Goal: Task Accomplishment & Management: Manage account settings

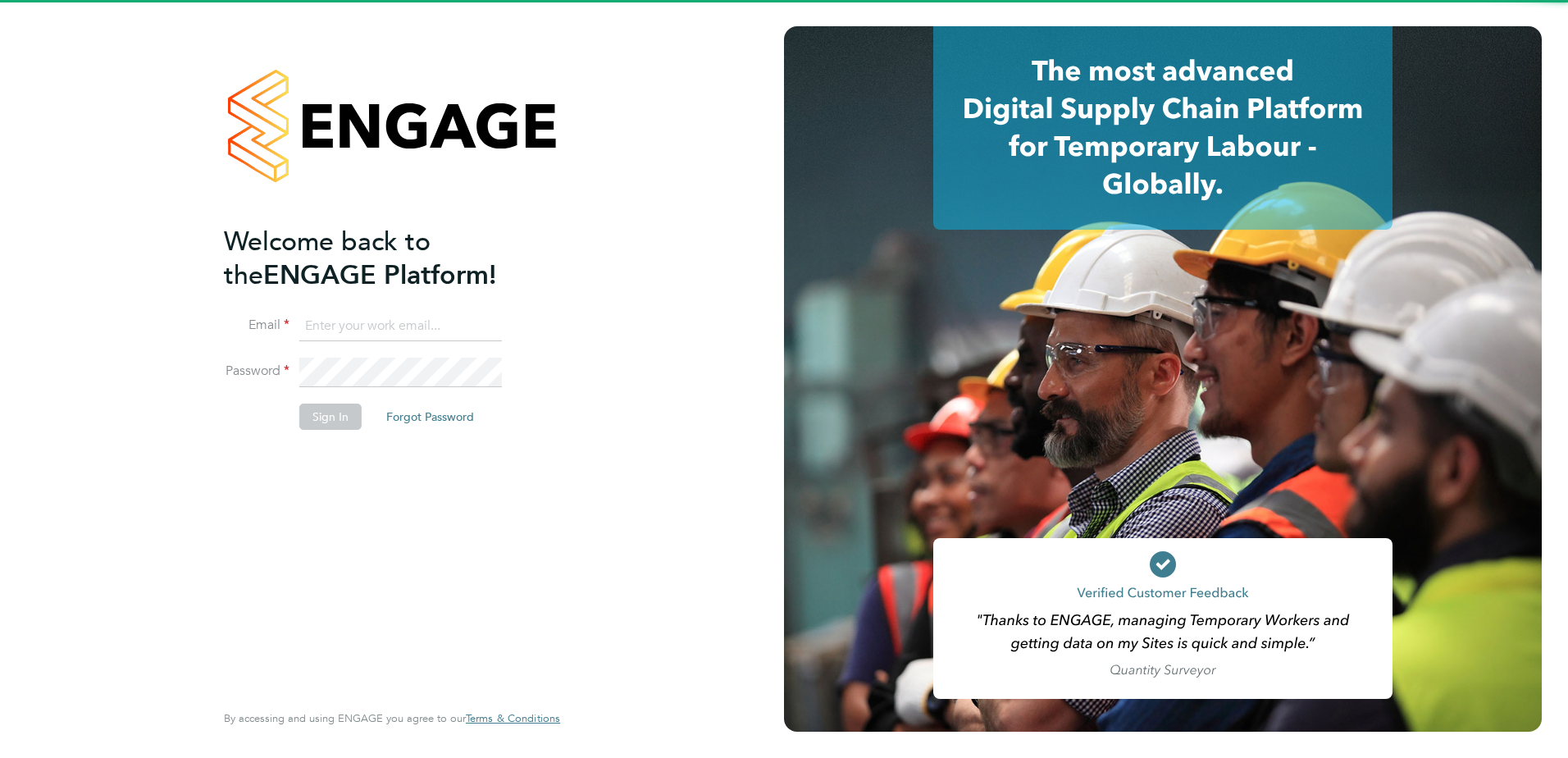
click at [391, 317] on input at bounding box center [400, 326] width 203 height 29
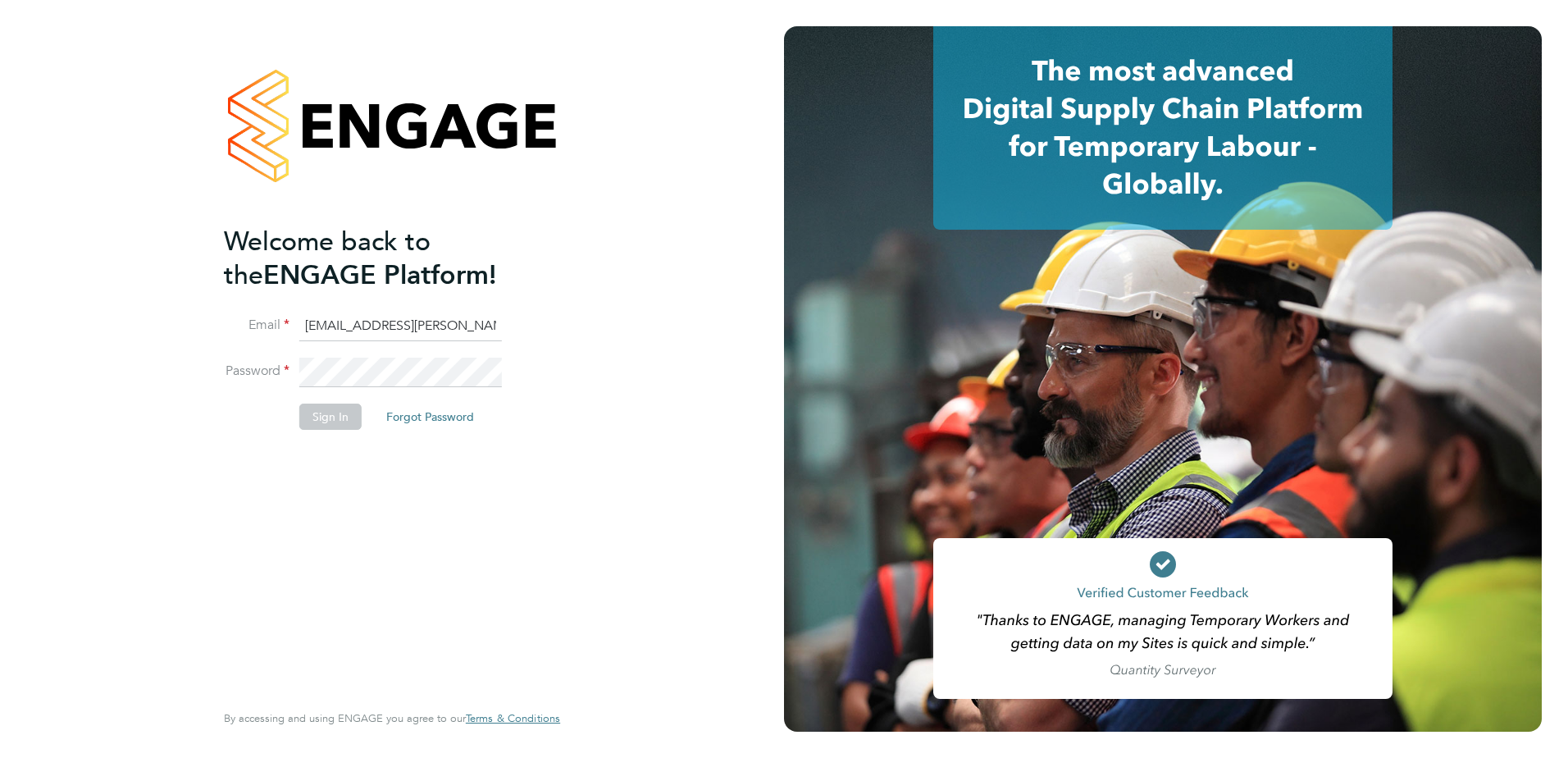
type input "luke.harvey@hays.com"
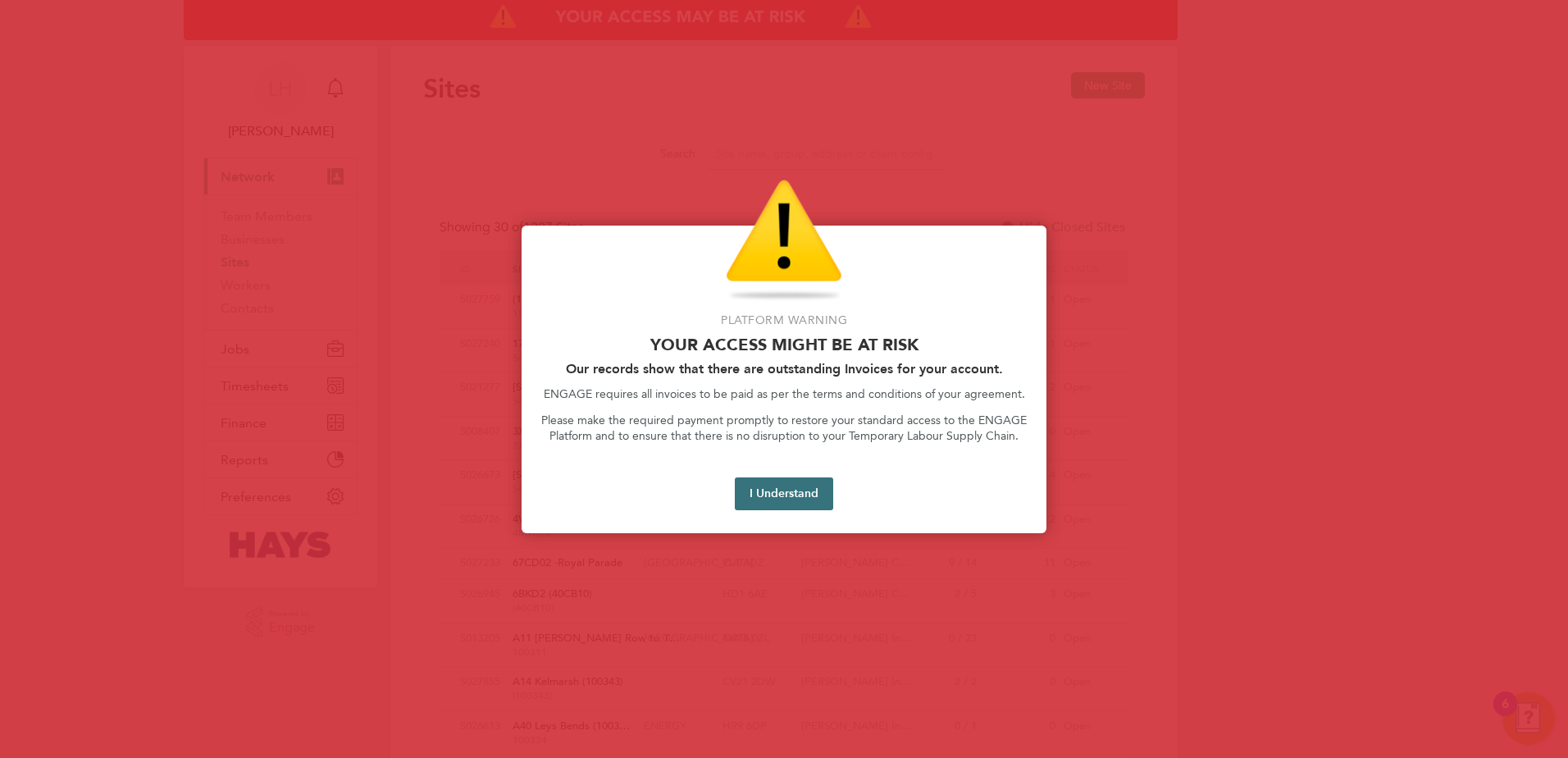
click at [751, 504] on button "I Understand" at bounding box center [784, 494] width 99 height 33
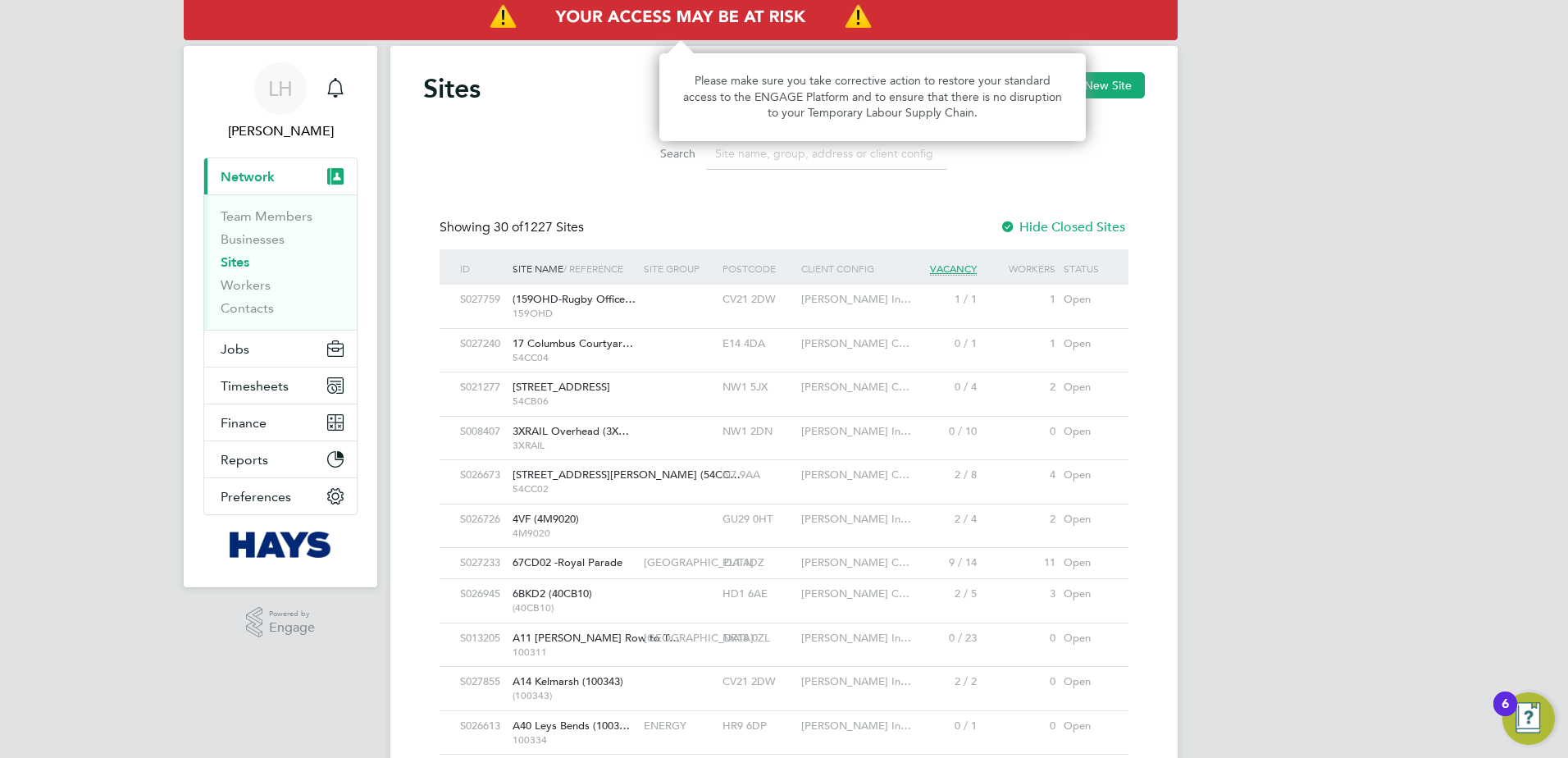
click at [716, 20] on img "Access At Risk" at bounding box center [681, 17] width 995 height 46
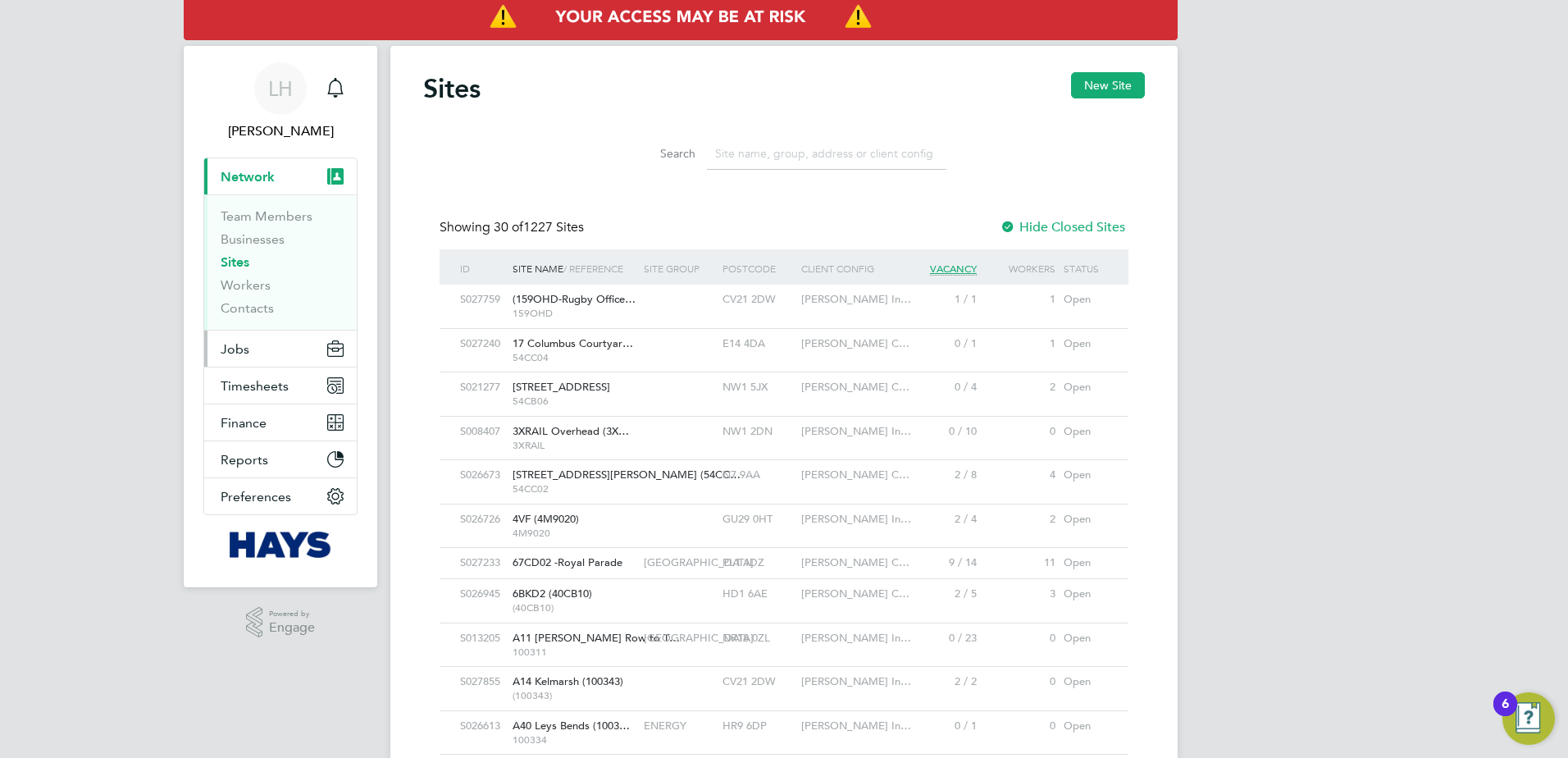
click at [248, 348] on span "Jobs" at bounding box center [235, 349] width 29 height 15
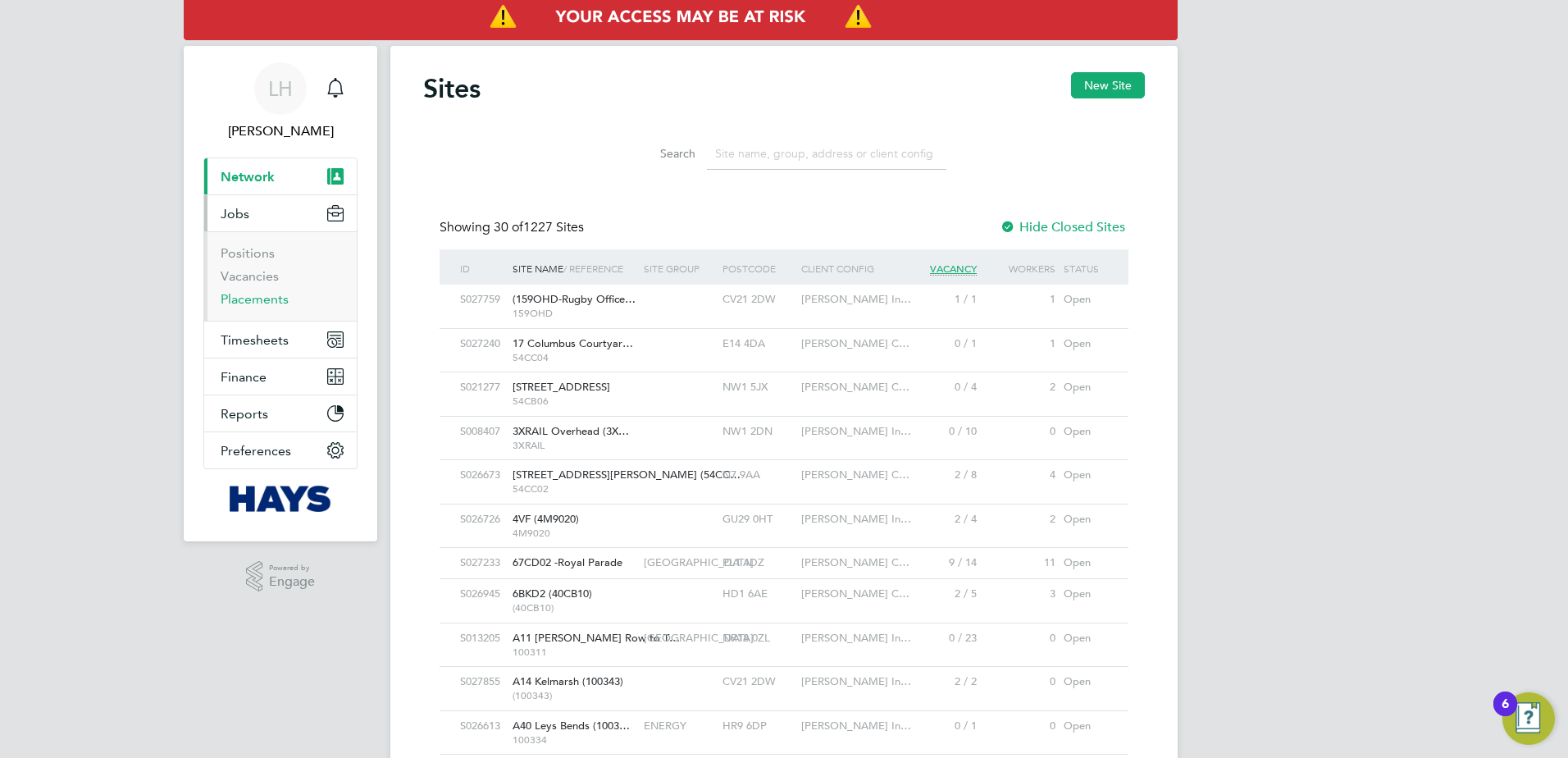
click at [239, 297] on link "Placements" at bounding box center [255, 299] width 68 height 15
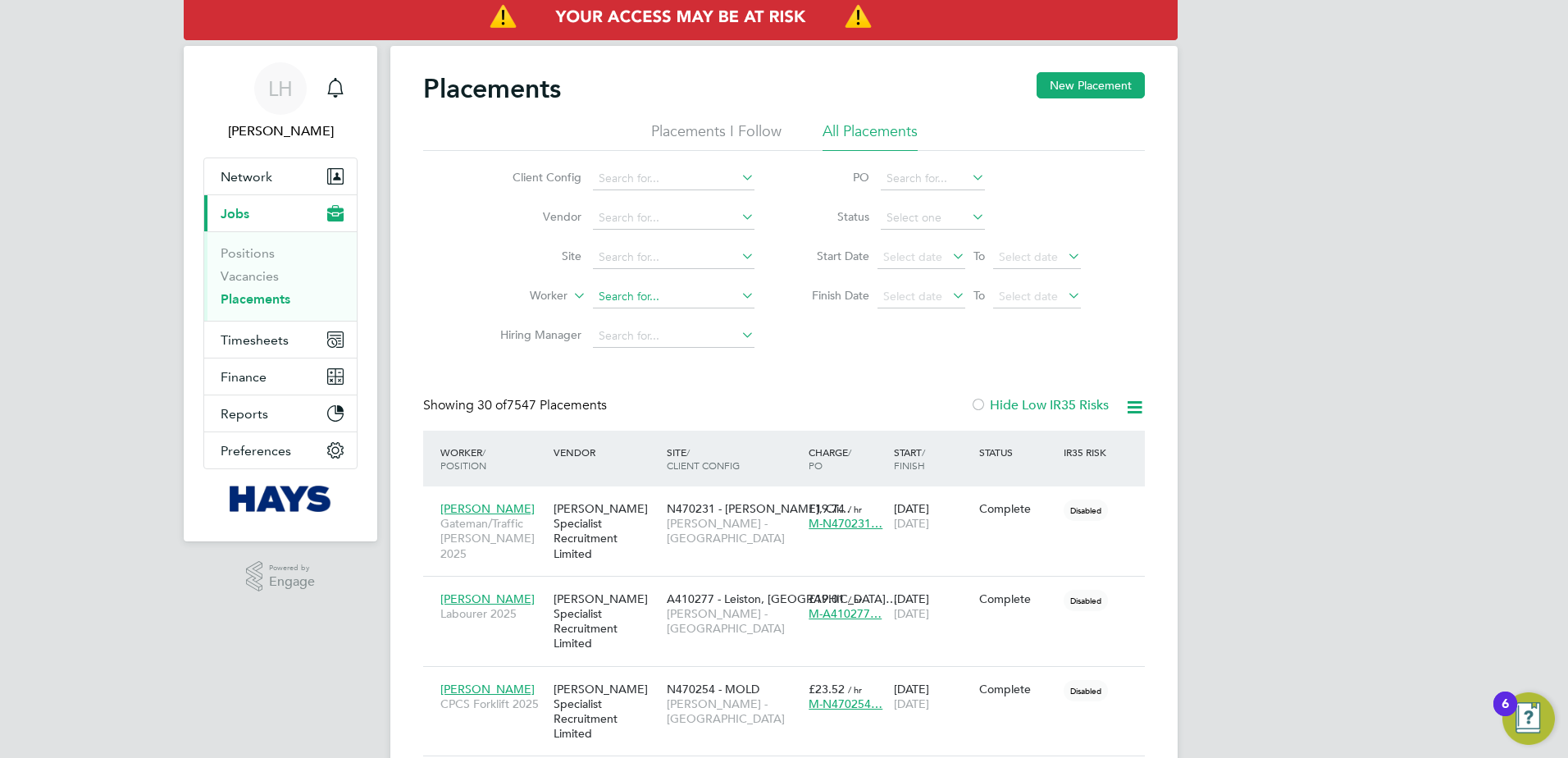
click at [637, 299] on input at bounding box center [674, 297] width 162 height 23
paste input "Samuel Adejoro Ipinmoroti"
click at [656, 302] on input "Samuel Adejoro Ipinmoroti" at bounding box center [674, 297] width 162 height 23
type input "[PERSON_NAME]"
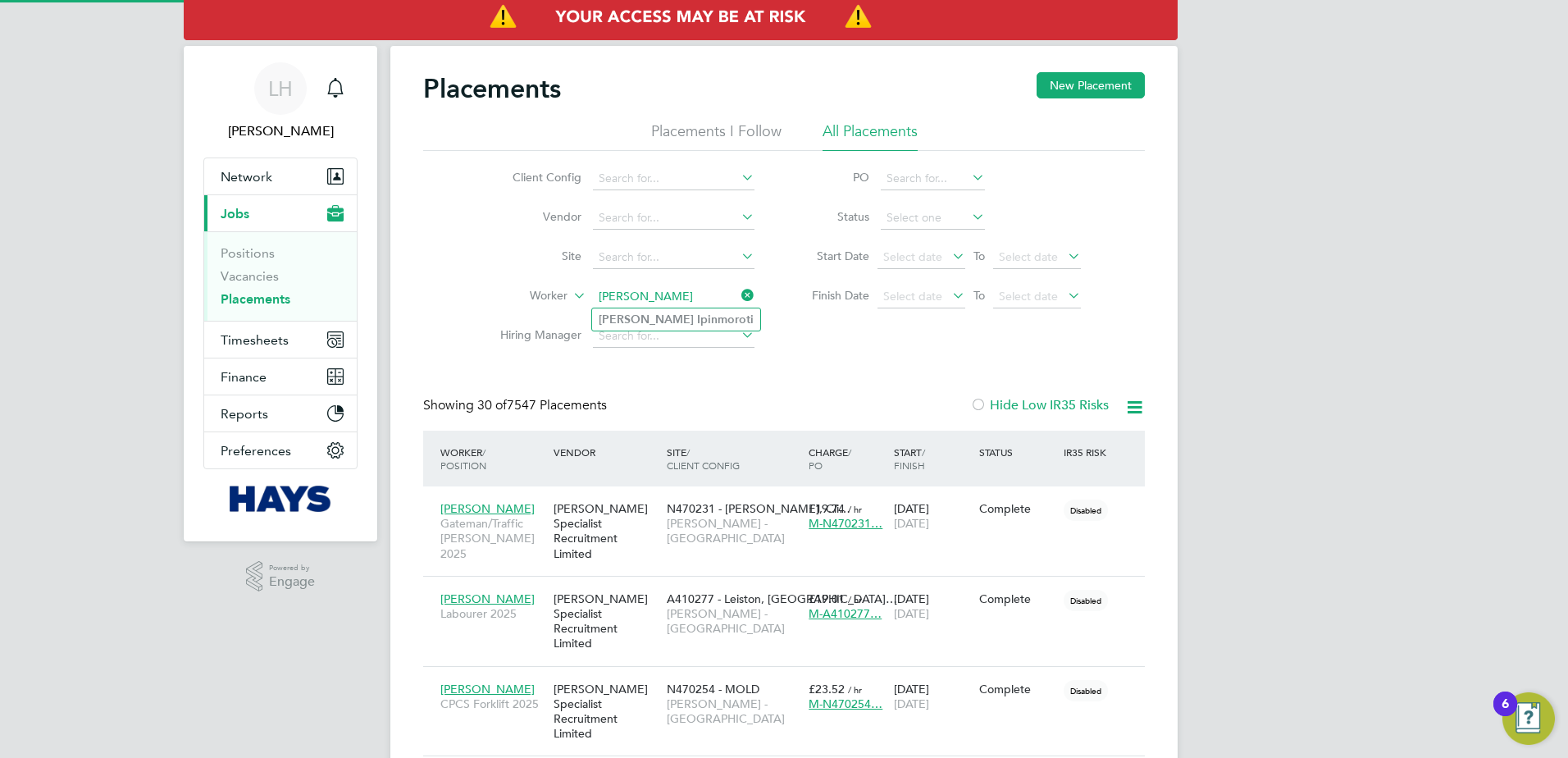
click at [697, 320] on b "Ipinmoroti" at bounding box center [726, 320] width 57 height 14
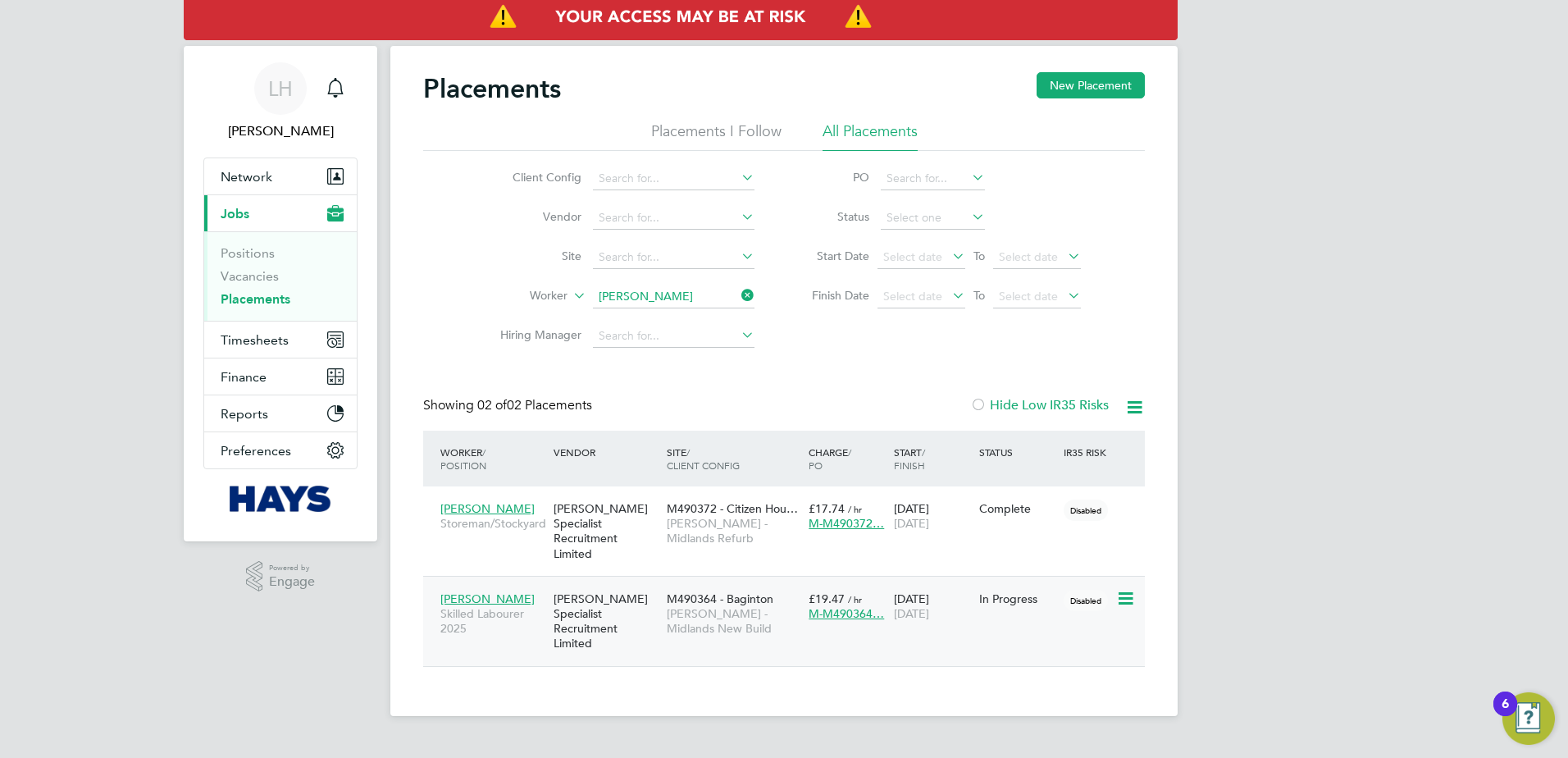
click at [684, 607] on span "[PERSON_NAME] - Midlands New Build" at bounding box center [733, 621] width 134 height 29
